Goal: Transaction & Acquisition: Subscribe to service/newsletter

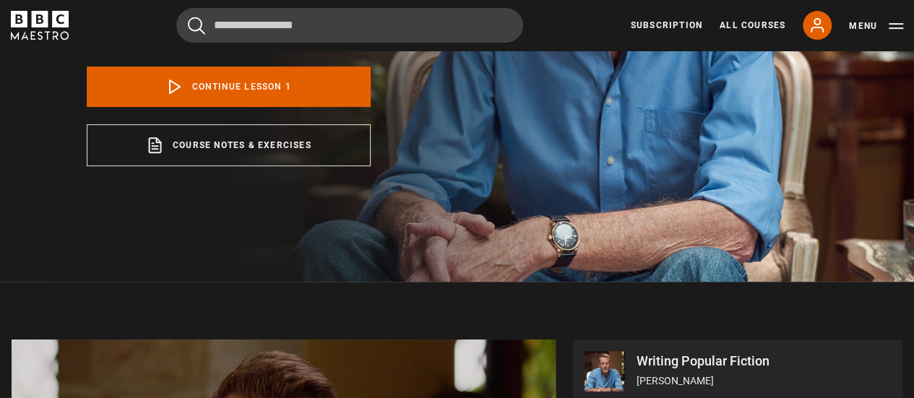
scroll to position [289, 0]
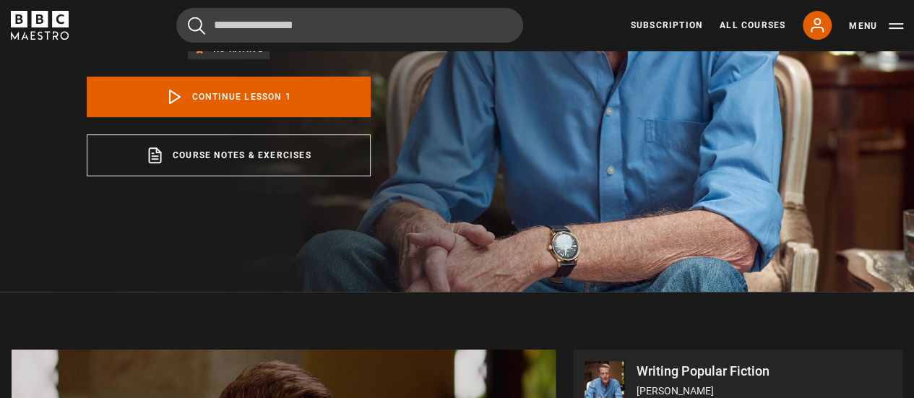
click at [12, 10] on div "Cancel Courses Previous courses Next courses Agatha Christie Writing 12 Related…" at bounding box center [457, 25] width 893 height 35
click at [23, 17] on icon "BBC Maestro" at bounding box center [19, 19] width 17 height 17
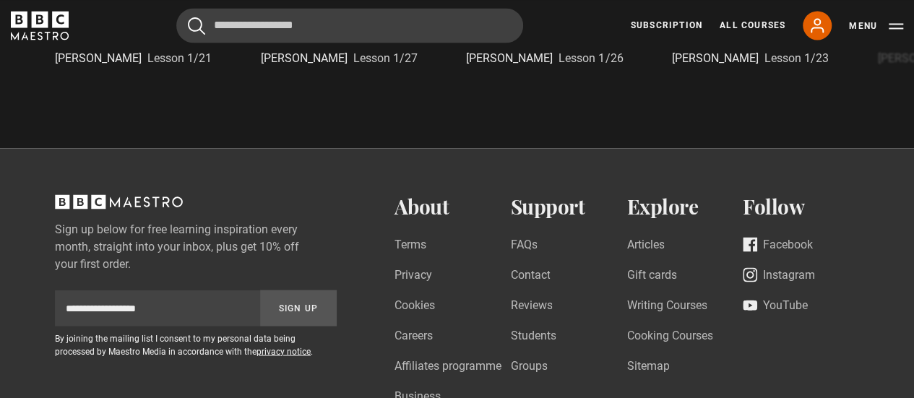
scroll to position [3957, 0]
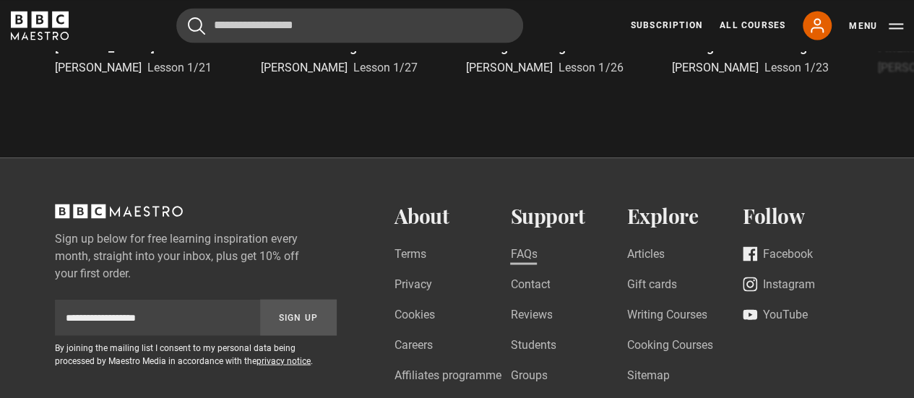
click at [535, 265] on link "FAQs" at bounding box center [523, 255] width 27 height 20
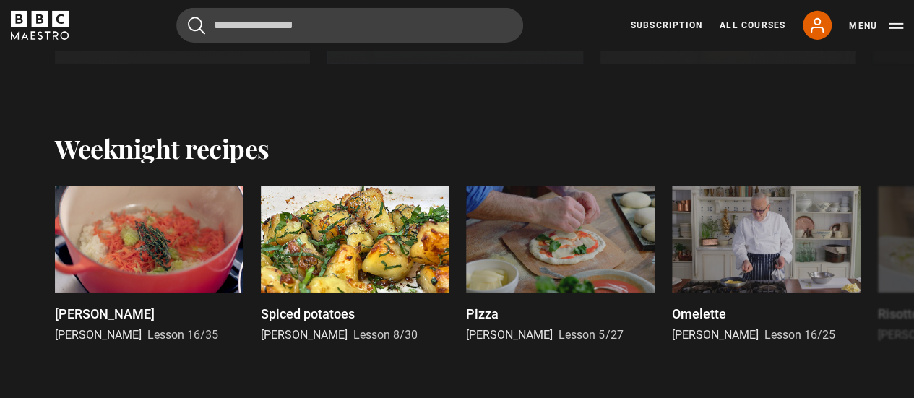
scroll to position [2439, 0]
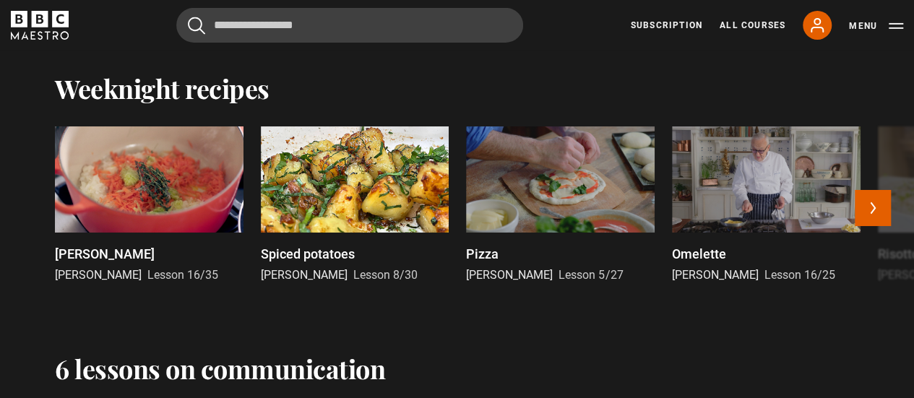
click at [349, 193] on div at bounding box center [355, 179] width 189 height 106
click at [871, 210] on button "Next" at bounding box center [873, 208] width 36 height 36
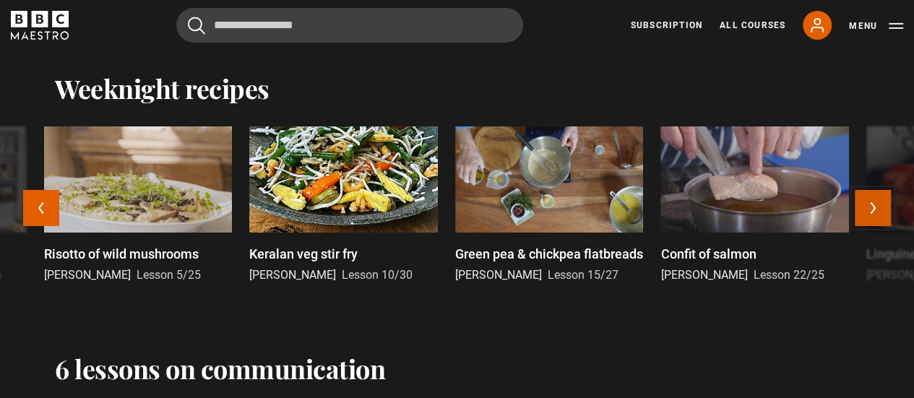
click at [871, 210] on button "Next" at bounding box center [873, 208] width 36 height 36
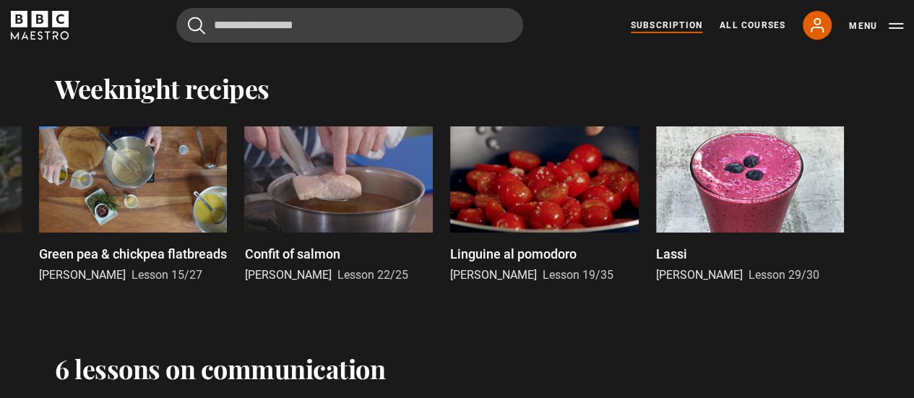
click at [664, 28] on link "Subscription" at bounding box center [667, 25] width 72 height 13
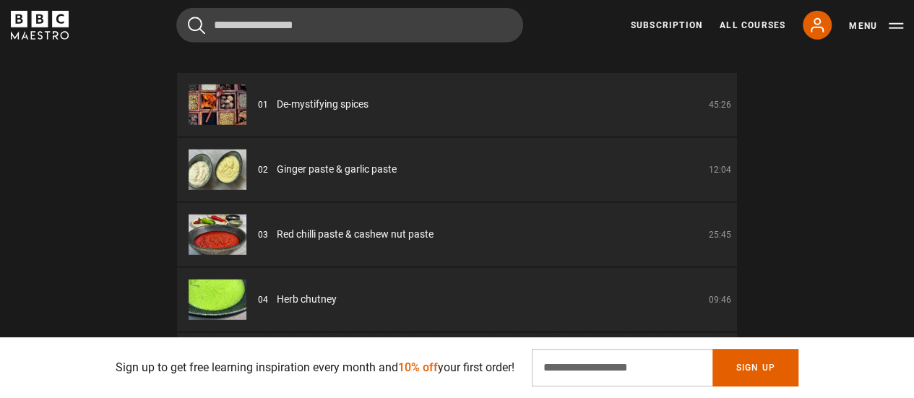
scroll to position [1879, 0]
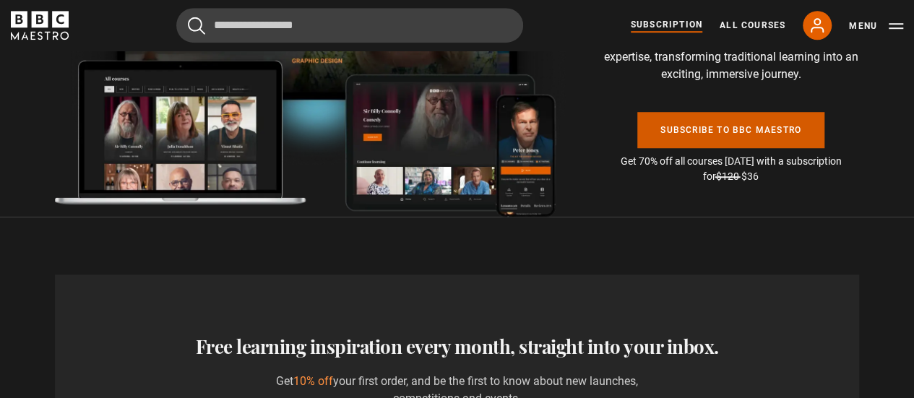
scroll to position [0, 184]
click at [792, 112] on link "Subscribe to BBC Maestro" at bounding box center [731, 130] width 187 height 36
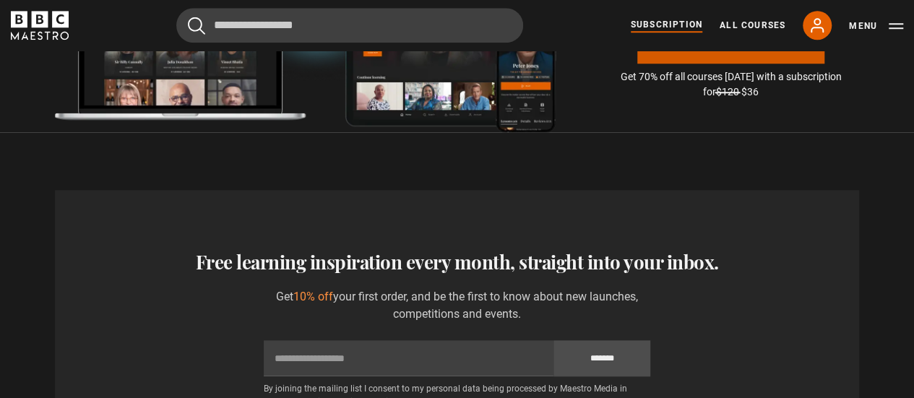
scroll to position [3397, 0]
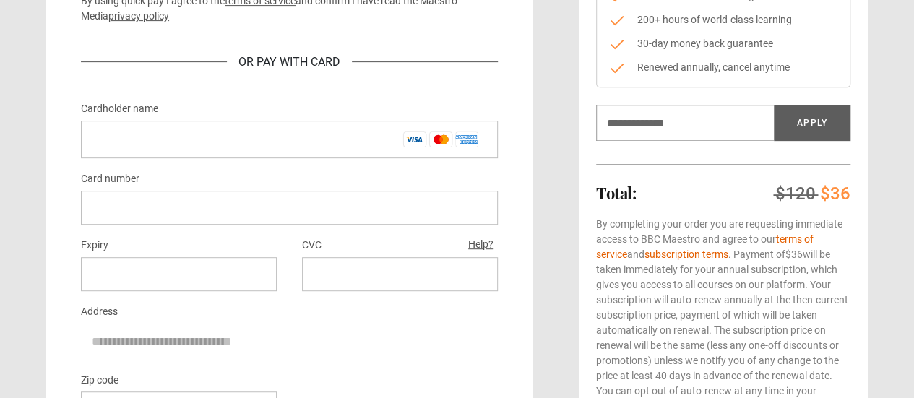
scroll to position [361, 0]
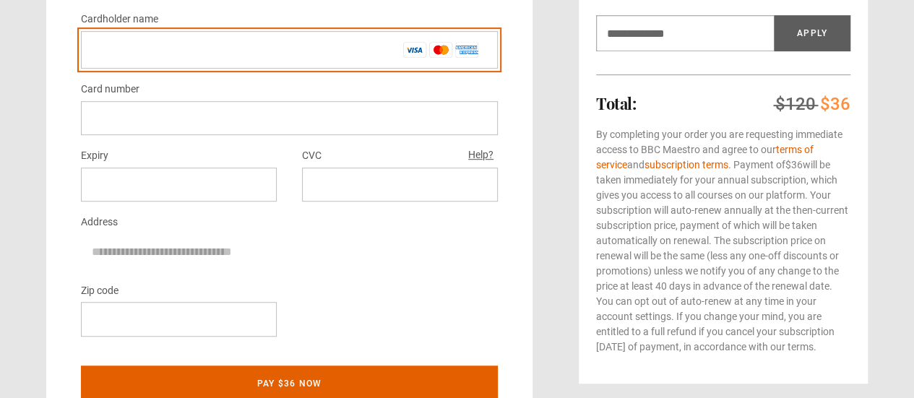
click at [266, 43] on input "Cardholder name *" at bounding box center [289, 50] width 417 height 38
click at [257, 53] on input "Cardholder name *" at bounding box center [289, 50] width 417 height 38
type input "**********"
